Goal: Task Accomplishment & Management: Manage account settings

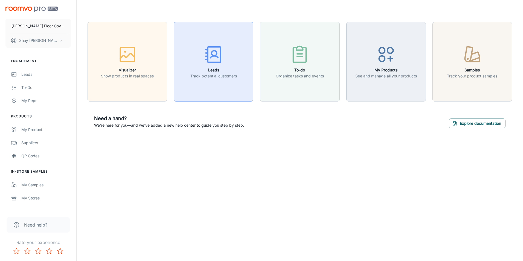
click at [216, 59] on icon "button" at bounding box center [213, 54] width 21 height 21
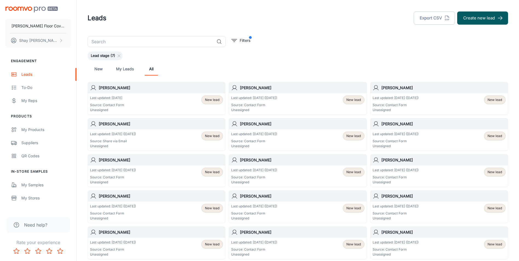
click at [292, 97] on div "Last updated: [DATE] ([DATE]) Source: Contact Form Unassigned New lead" at bounding box center [297, 103] width 133 height 17
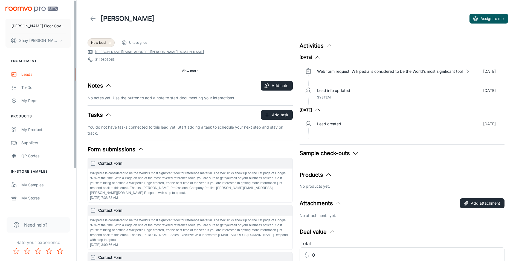
click at [91, 21] on icon at bounding box center [93, 18] width 7 height 7
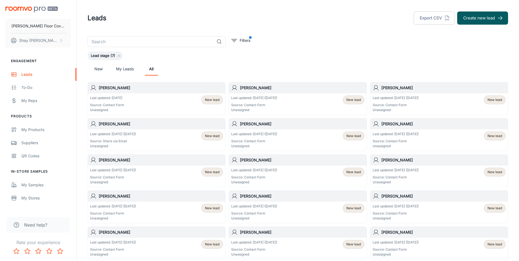
click at [167, 100] on div "Last updated: [DATE] Source: Contact Form Unassigned New lead" at bounding box center [156, 103] width 133 height 17
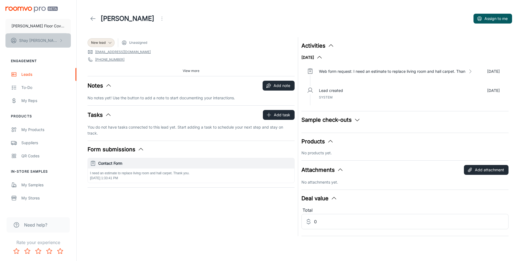
click at [40, 40] on p "[PERSON_NAME]" at bounding box center [38, 40] width 39 height 6
click at [80, 51] on li "Log out" at bounding box center [85, 49] width 29 height 9
